Goal: Information Seeking & Learning: Check status

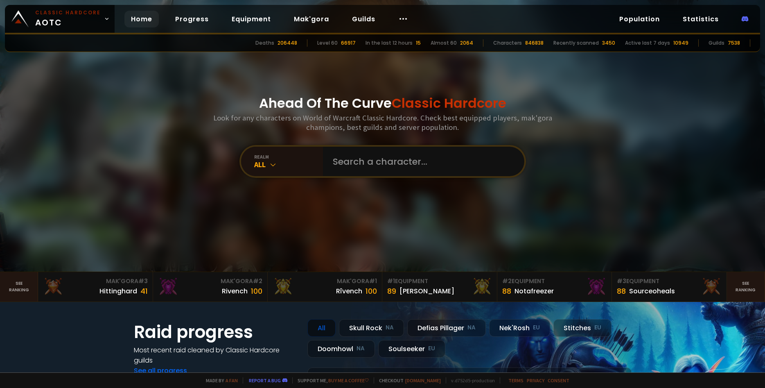
click at [395, 158] on input "text" at bounding box center [421, 161] width 187 height 29
type input "whvx"
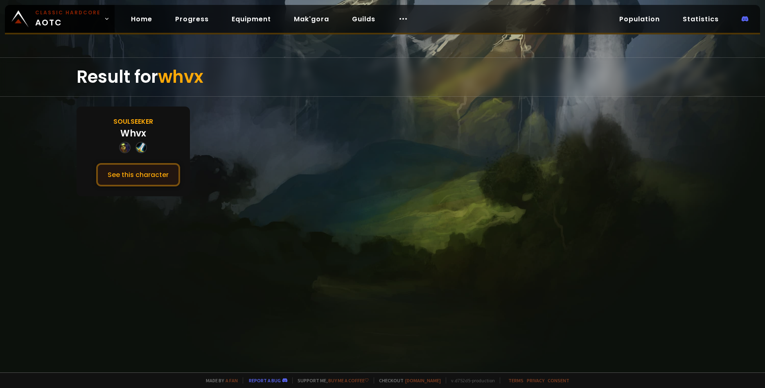
click at [128, 180] on button "See this character" at bounding box center [138, 174] width 84 height 23
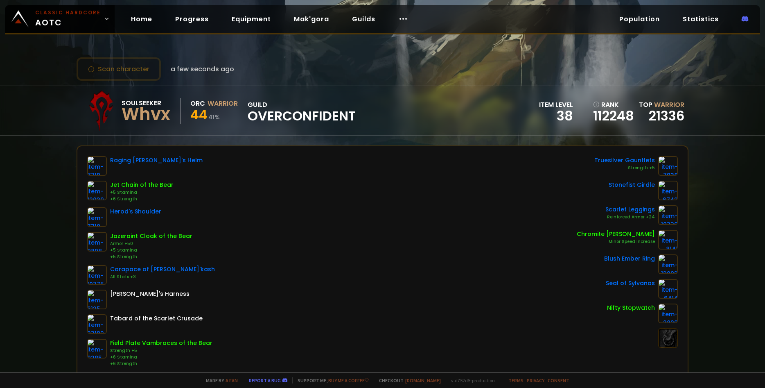
click at [297, 111] on span "Overconfident" at bounding box center [302, 116] width 108 height 12
click at [380, 105] on div "Soulseeker Whvx Orc Warrior 44 41 % guild Overconfident item level 38 rank 1122…" at bounding box center [383, 110] width 612 height 49
click at [226, 100] on div "Warrior" at bounding box center [223, 103] width 30 height 10
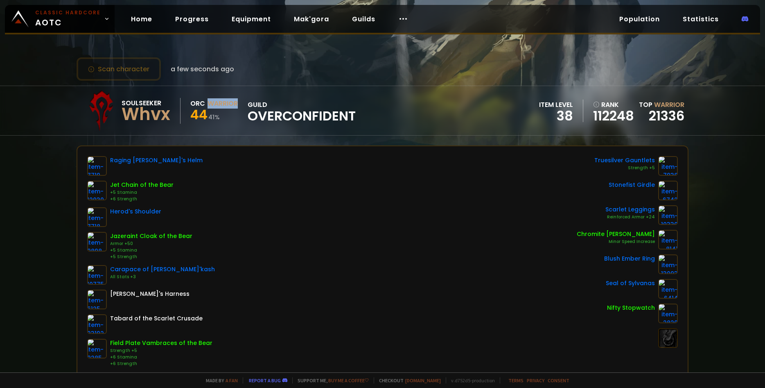
click at [226, 100] on div "Warrior" at bounding box center [223, 103] width 30 height 10
click at [370, 81] on div "Scan character a few seconds ago Soulseeker Whvx Orc Warrior 44 41 % guild Over…" at bounding box center [382, 186] width 765 height 372
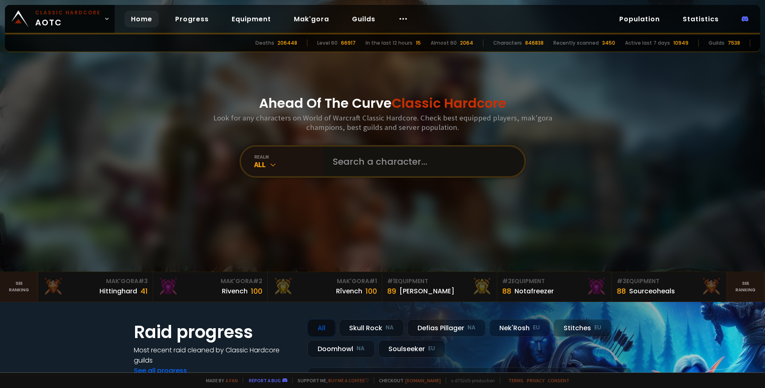
click at [373, 165] on input "text" at bounding box center [421, 161] width 187 height 29
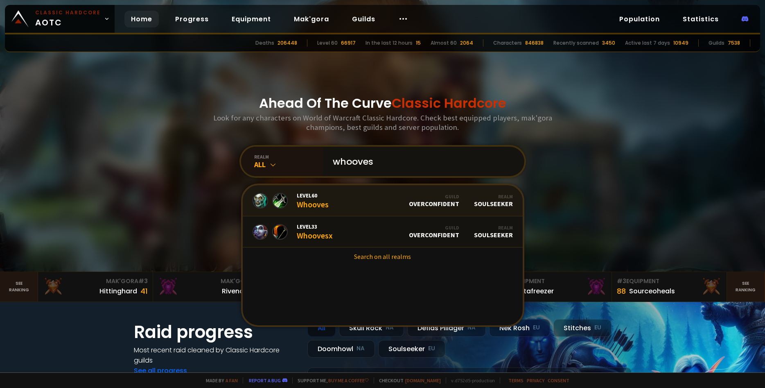
type input "whooves"
click at [337, 205] on link "Level 60 Whooves Guild Overconfident Realm Soulseeker" at bounding box center [383, 200] width 280 height 31
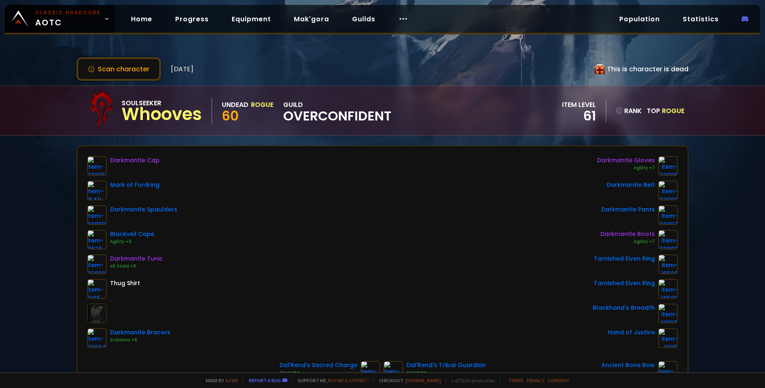
click at [652, 71] on div "This is character is dead" at bounding box center [642, 69] width 94 height 10
click at [477, 60] on div "Scan character [DATE] This is character is dead" at bounding box center [383, 68] width 612 height 23
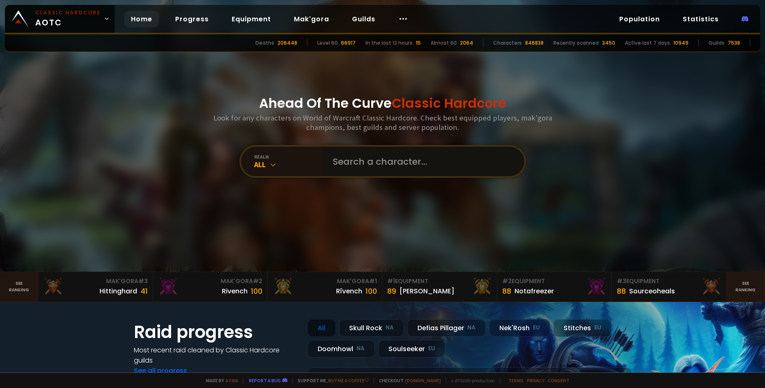
click at [359, 163] on input "text" at bounding box center [421, 161] width 187 height 29
type input "w"
type input "nakrotic"
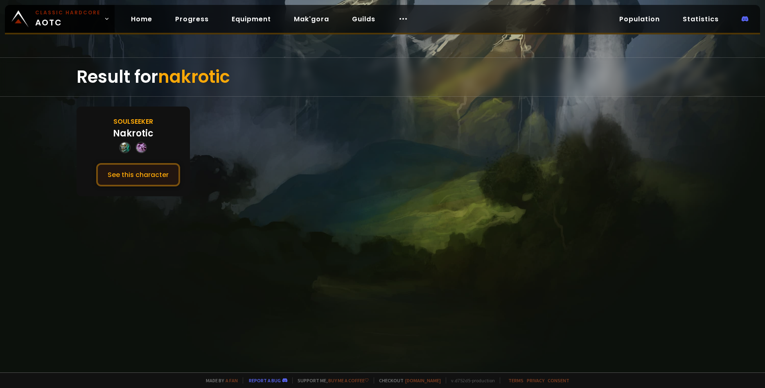
click at [150, 172] on button "See this character" at bounding box center [138, 174] width 84 height 23
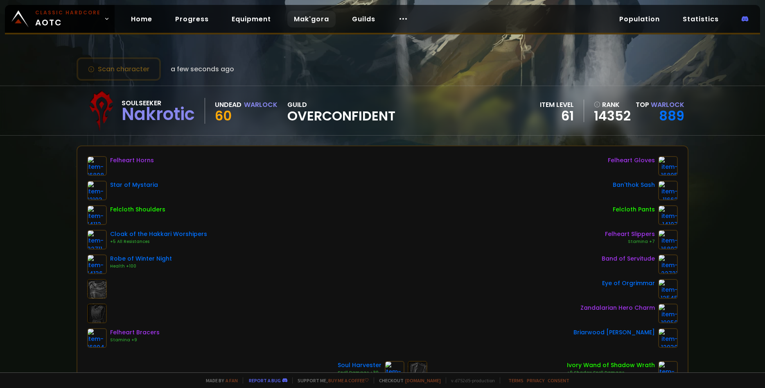
click at [308, 23] on link "Mak'gora" at bounding box center [312, 19] width 48 height 17
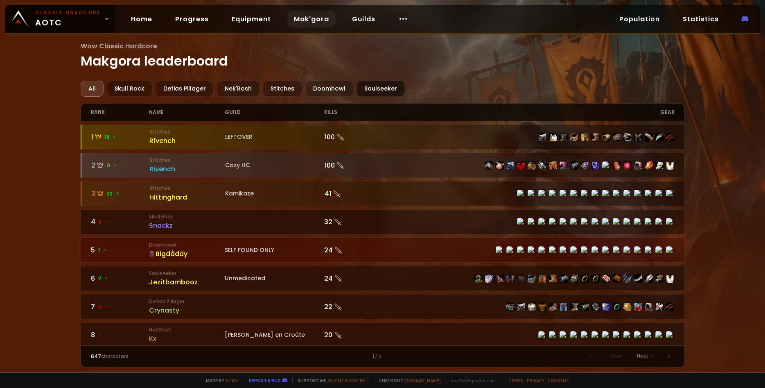
click at [387, 89] on div "Soulseeker" at bounding box center [381, 89] width 48 height 16
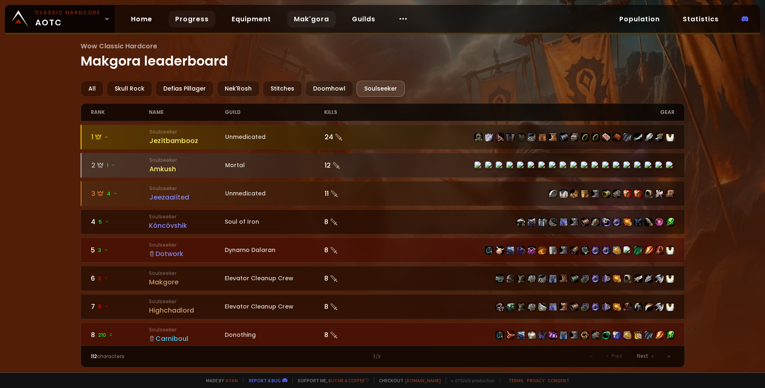
click at [181, 19] on link "Progress" at bounding box center [192, 19] width 47 height 17
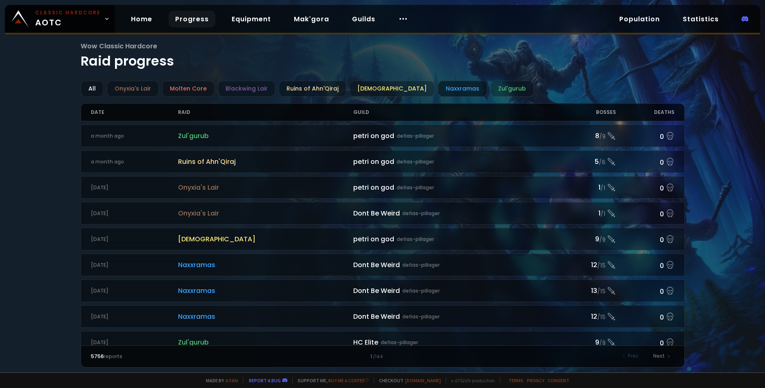
click at [438, 88] on div "Naxxramas" at bounding box center [462, 89] width 49 height 16
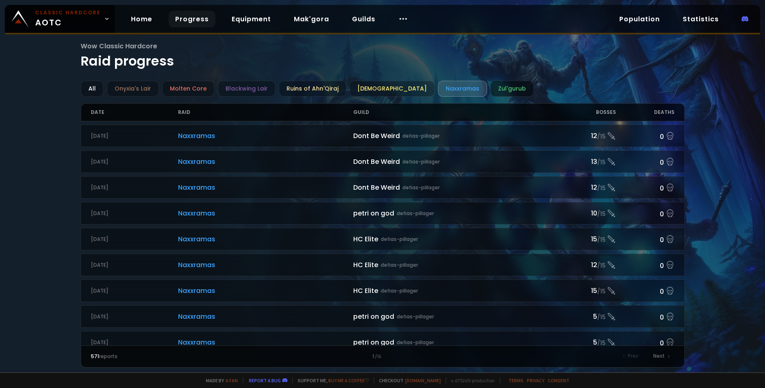
click at [491, 91] on div "Zul'gurub" at bounding box center [512, 89] width 43 height 16
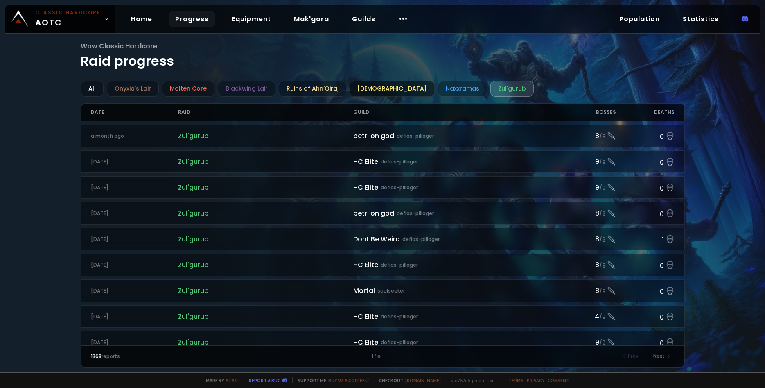
click at [371, 88] on div "[DEMOGRAPHIC_DATA]" at bounding box center [392, 89] width 85 height 16
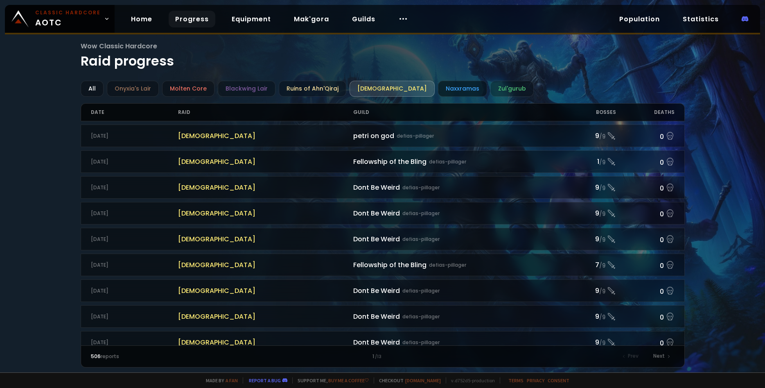
click at [438, 90] on div "Naxxramas" at bounding box center [462, 89] width 49 height 16
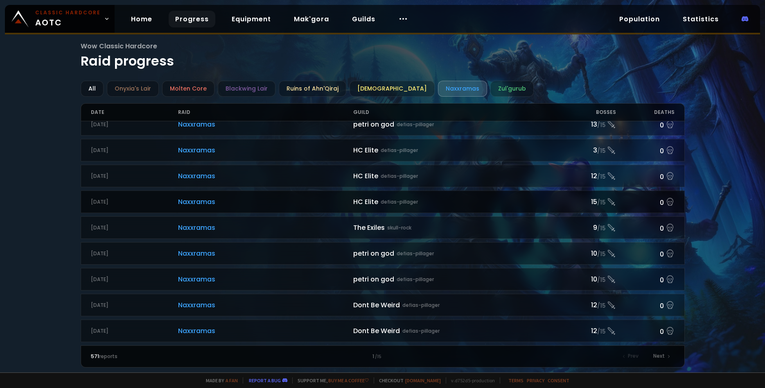
scroll to position [813, 0]
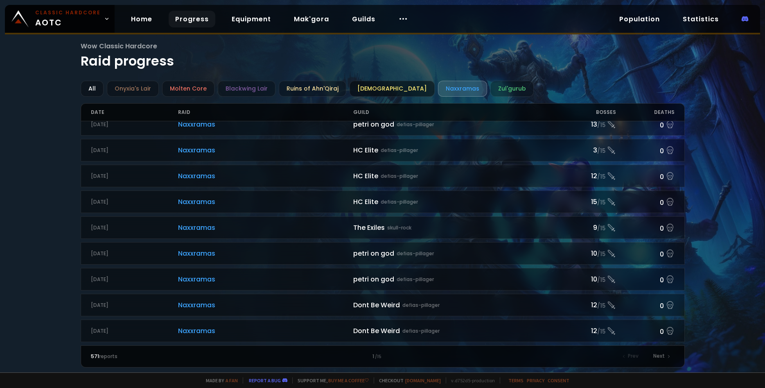
click at [366, 82] on div "[DEMOGRAPHIC_DATA]" at bounding box center [392, 89] width 85 height 16
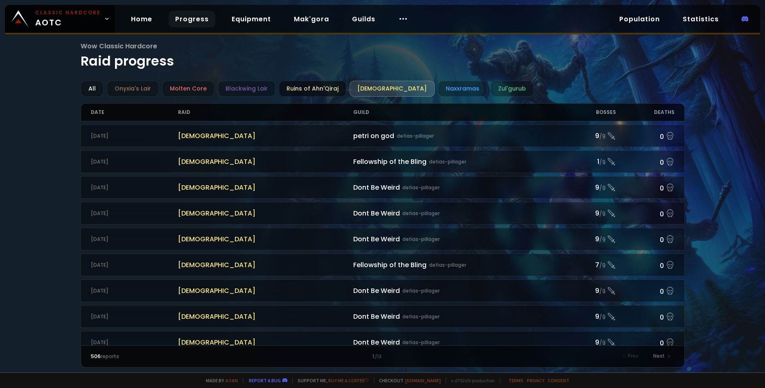
click at [312, 83] on div "Ruins of Ahn'Qiraj" at bounding box center [313, 89] width 68 height 16
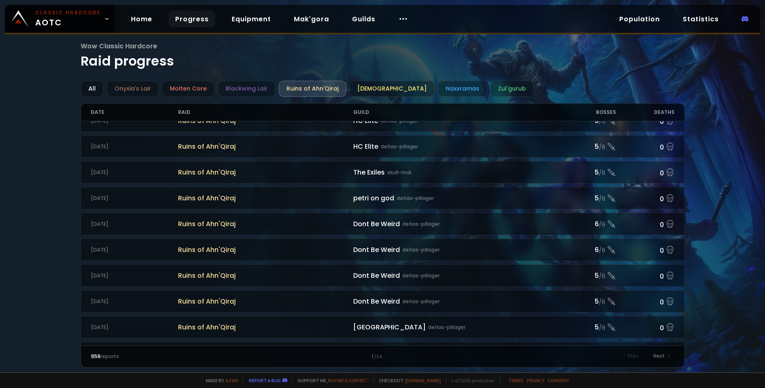
scroll to position [113, 0]
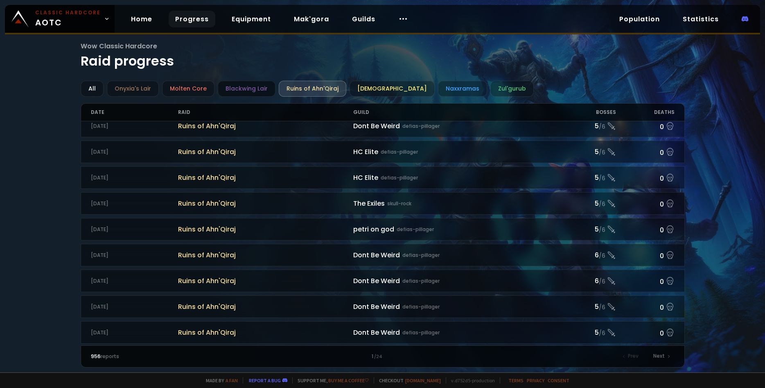
click at [239, 91] on div "Blackwing Lair" at bounding box center [247, 89] width 58 height 16
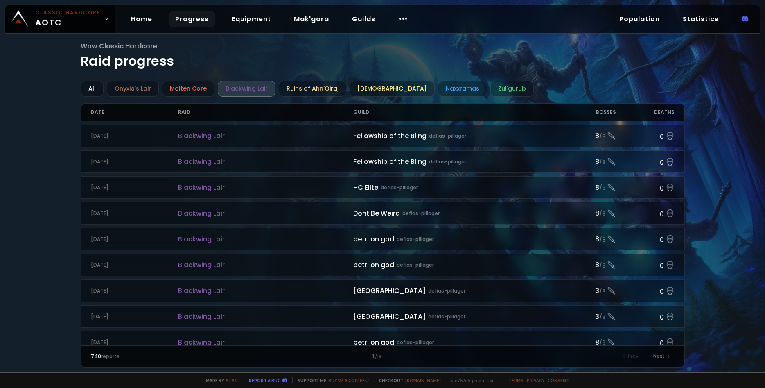
scroll to position [226, 0]
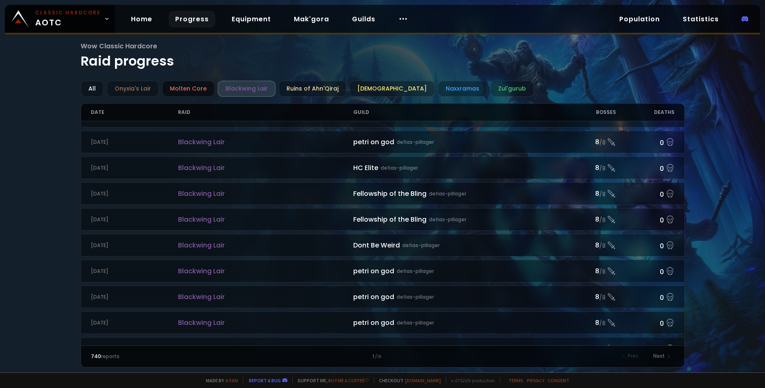
click at [197, 87] on div "Molten Core" at bounding box center [188, 89] width 52 height 16
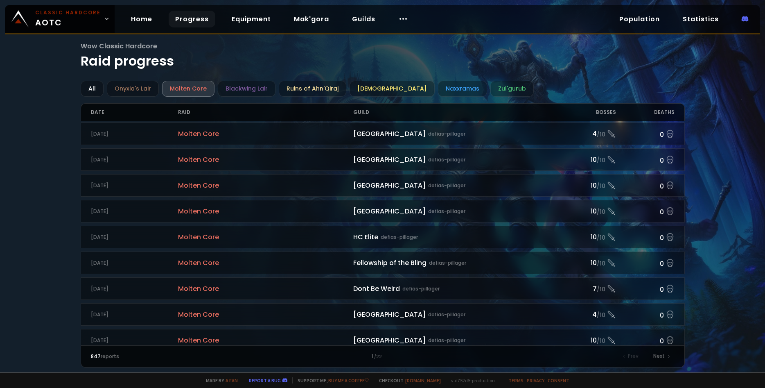
scroll to position [813, 0]
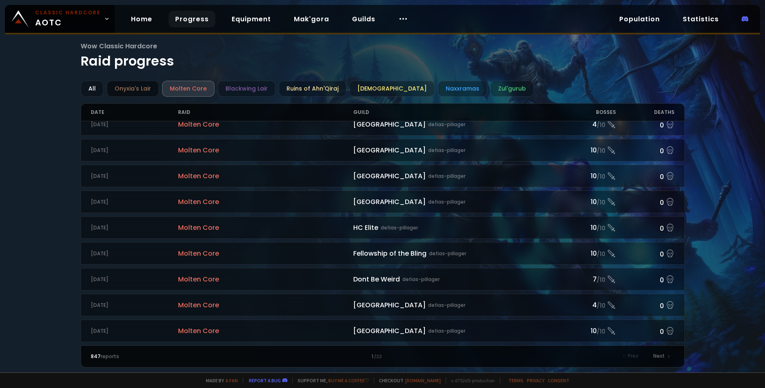
click at [146, 86] on div "Onyxia's Lair" at bounding box center [133, 89] width 52 height 16
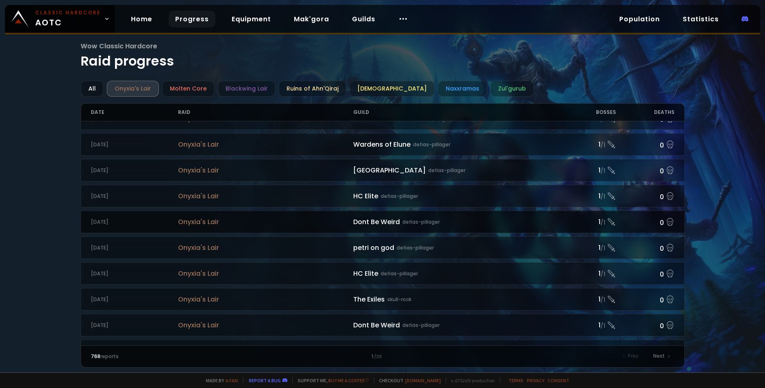
scroll to position [813, 0]
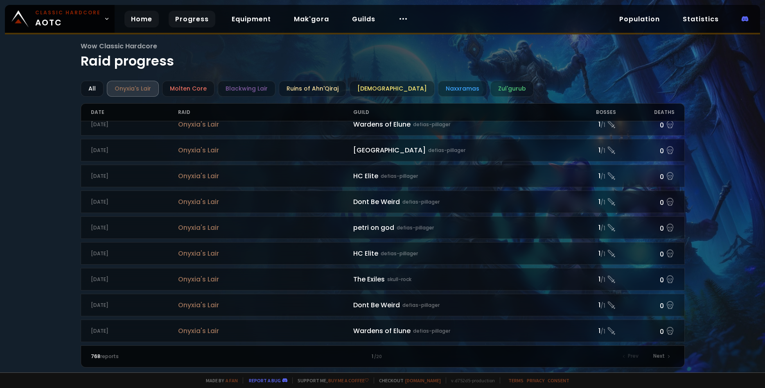
click at [144, 20] on link "Home" at bounding box center [142, 19] width 34 height 17
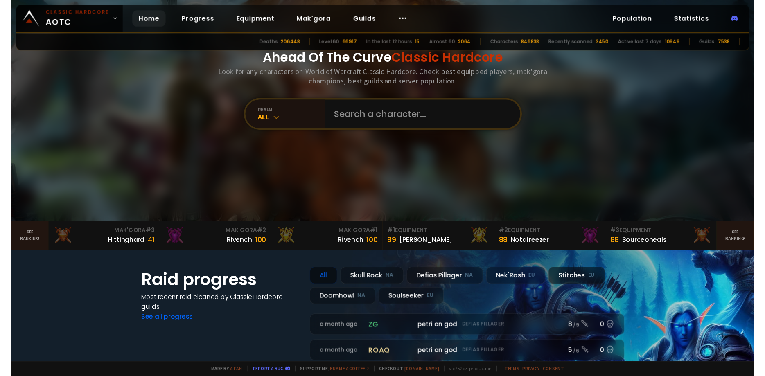
scroll to position [49, 0]
